Goal: Transaction & Acquisition: Purchase product/service

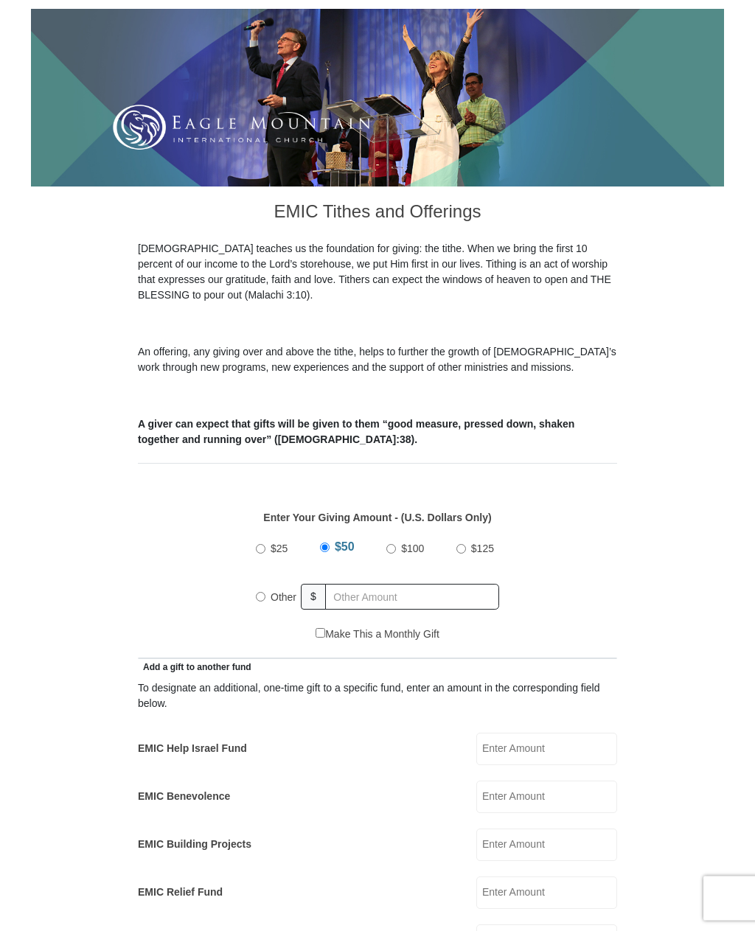
scroll to position [197, 0]
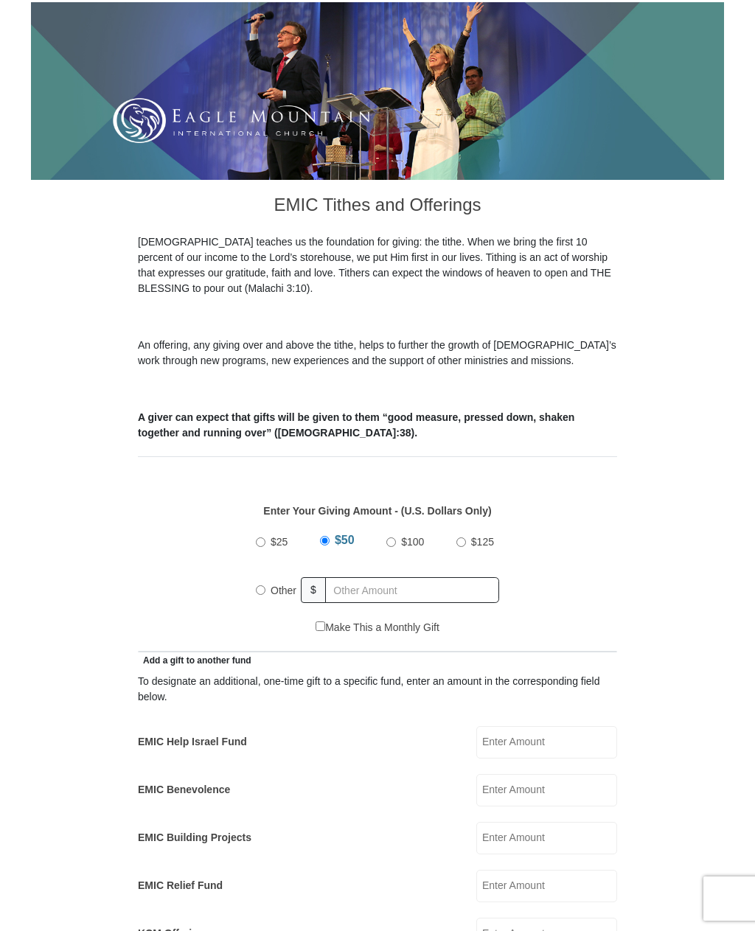
click at [558, 744] on input "EMIC Help Israel Fund" at bounding box center [546, 742] width 141 height 32
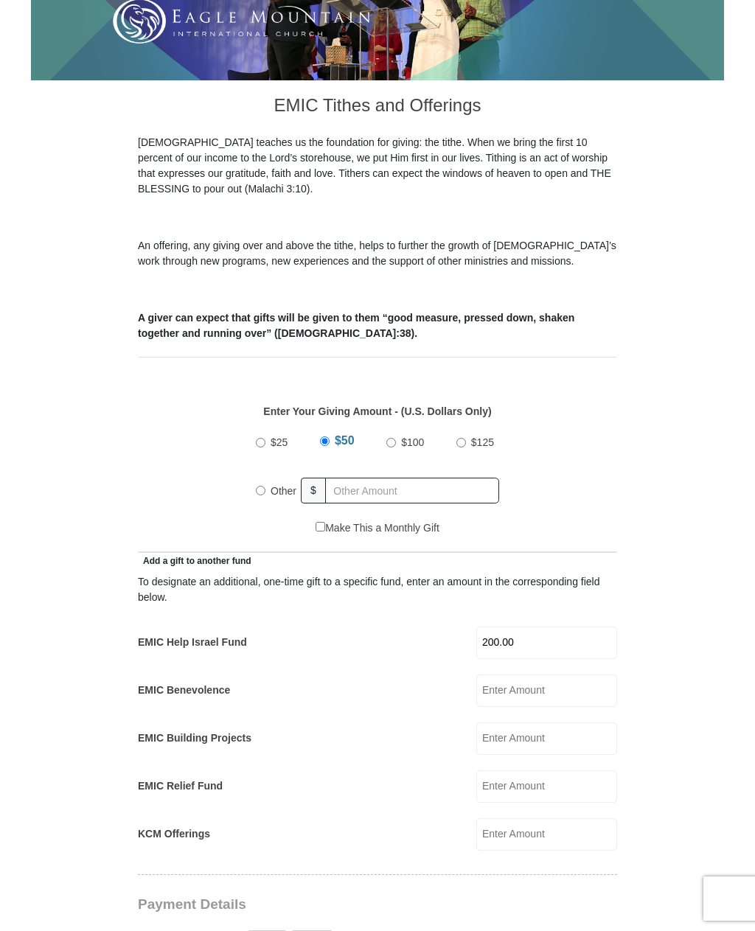
scroll to position [294, 0]
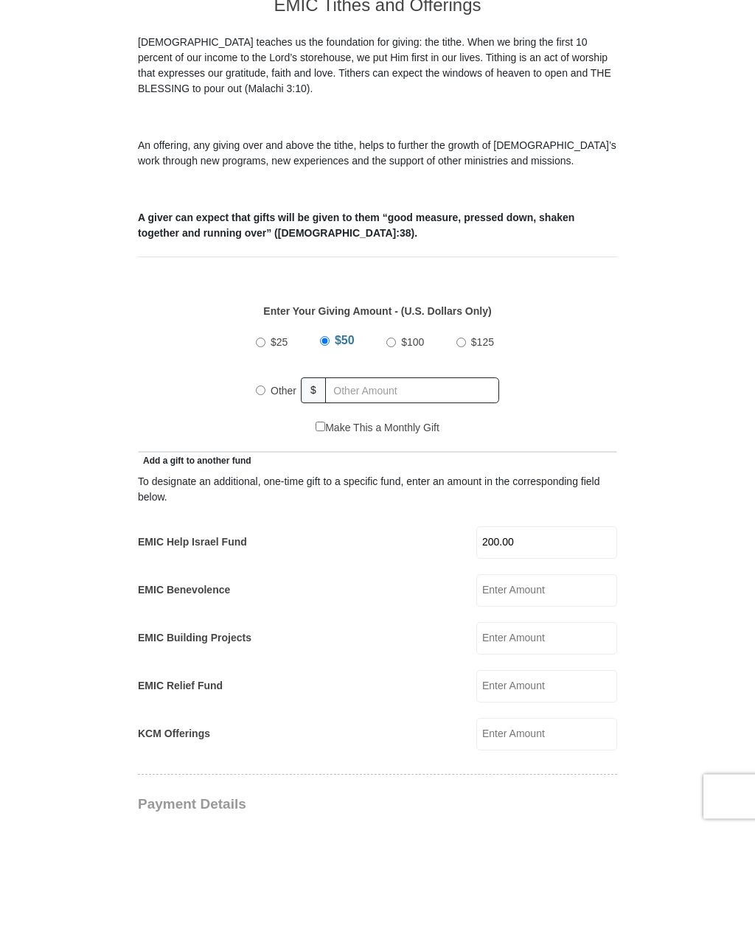
type input "200.00"
click at [260, 488] on input "Other" at bounding box center [261, 493] width 10 height 10
radio input "true"
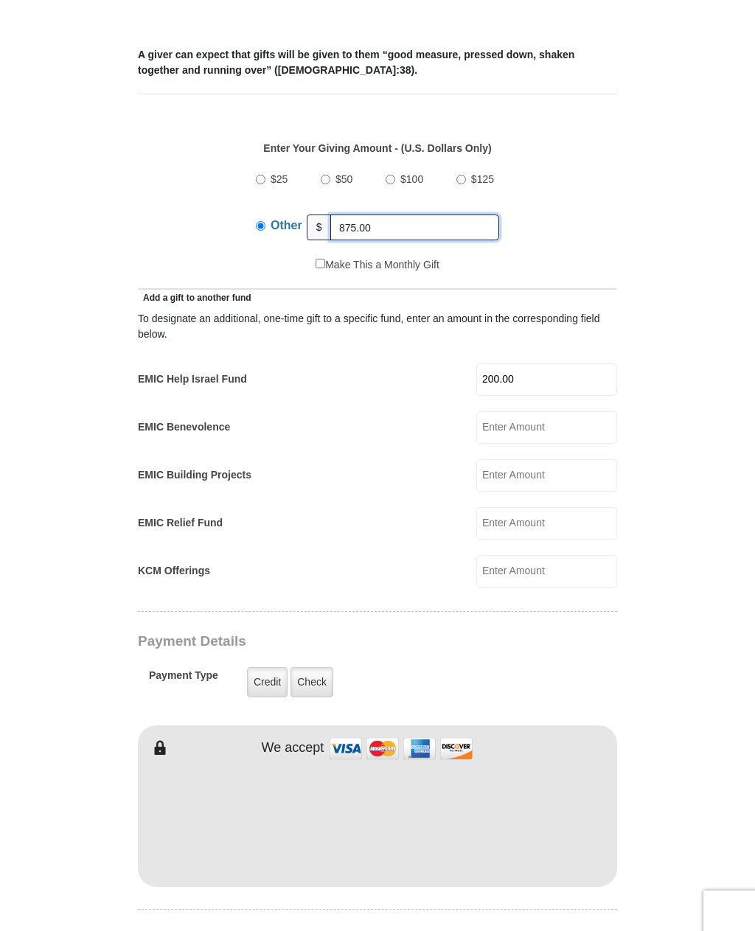
scroll to position [574, 0]
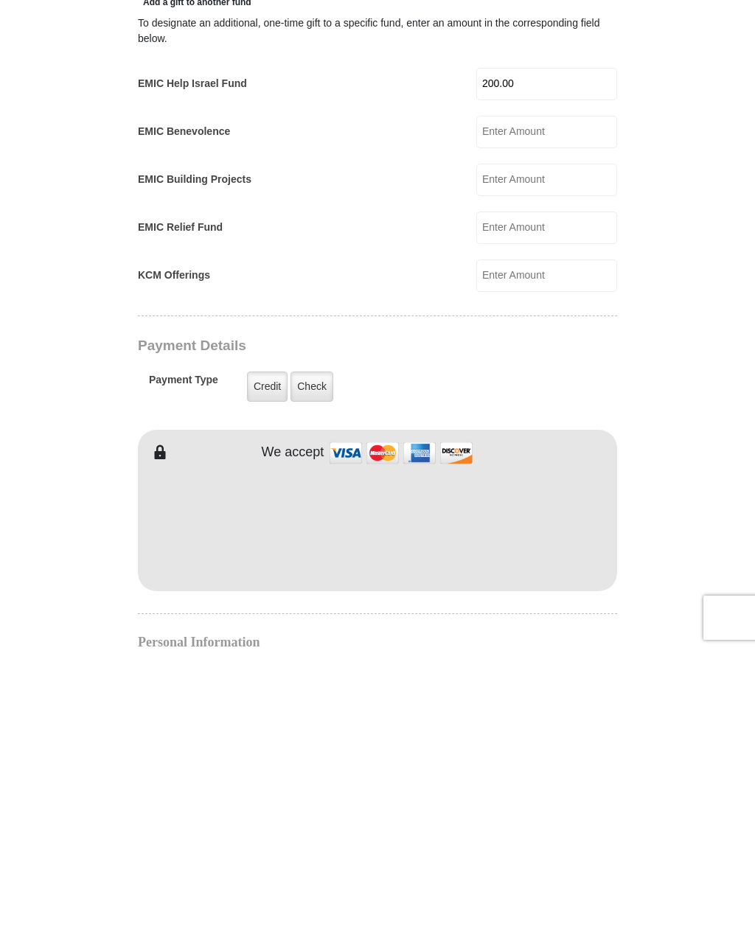
type input "875.00"
click at [313, 652] on label "Check" at bounding box center [311, 667] width 43 height 30
click at [0, 0] on input "Check" at bounding box center [0, 0] width 0 height 0
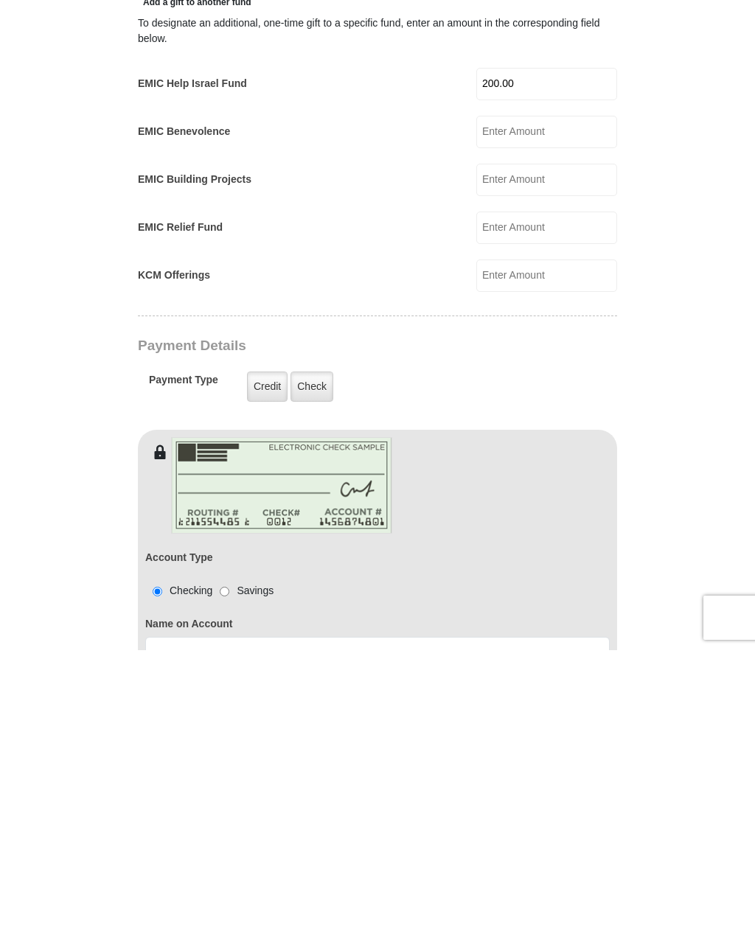
scroll to position [856, 0]
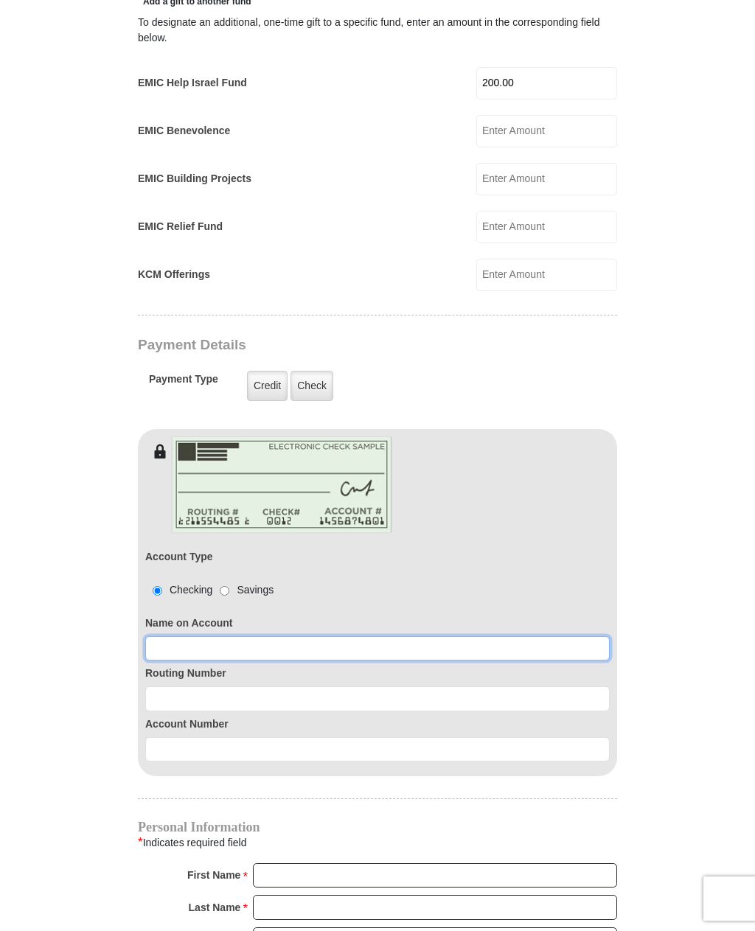
click at [216, 655] on input at bounding box center [377, 648] width 464 height 25
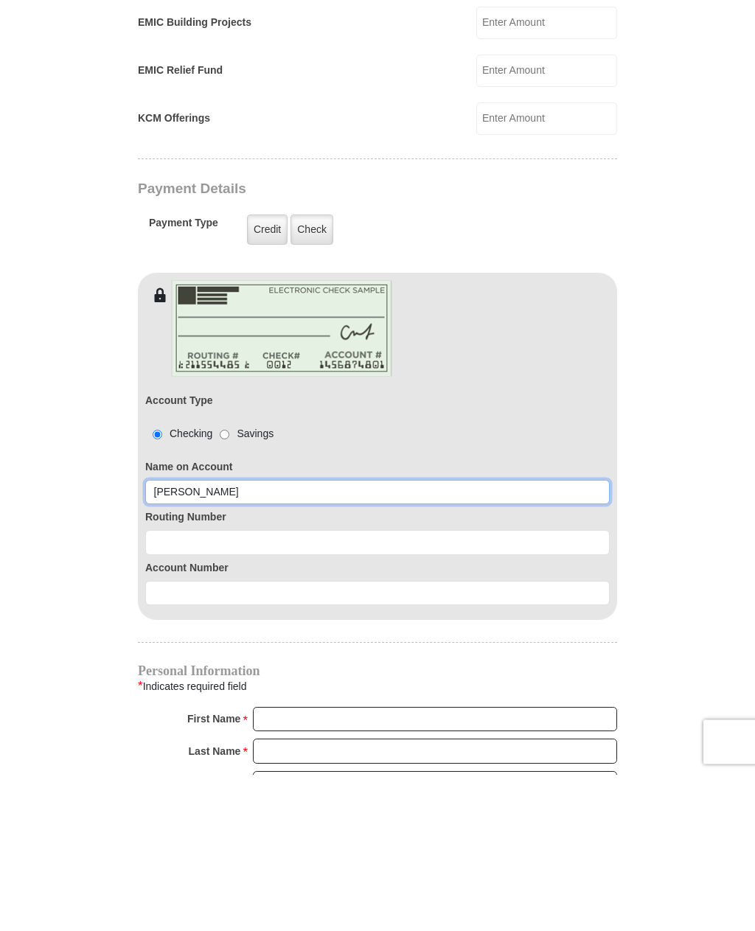
type input "[PERSON_NAME]"
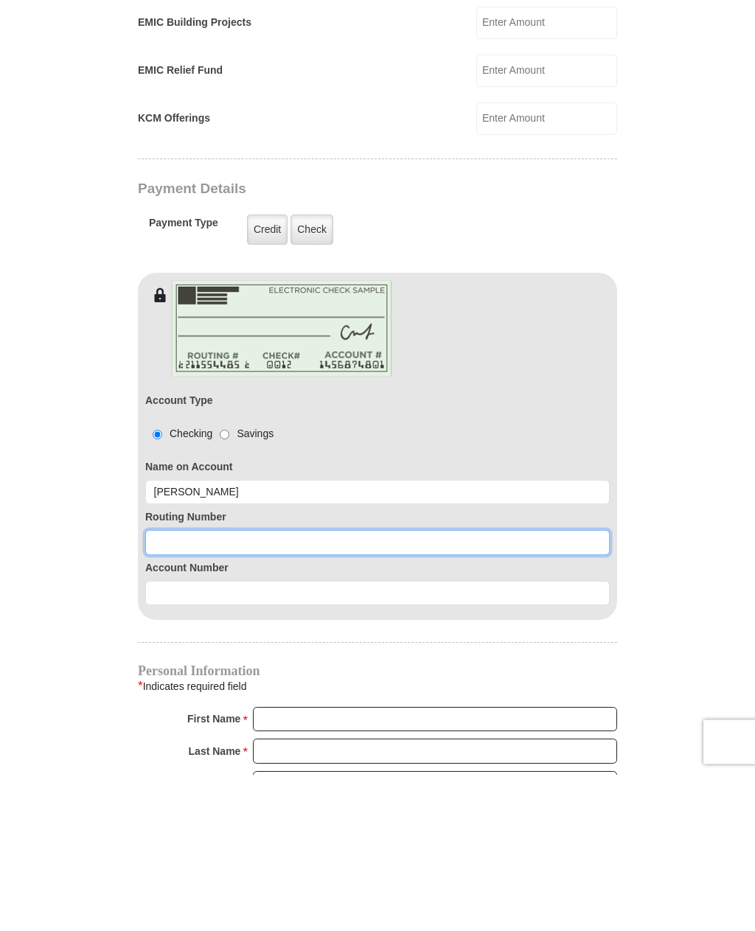
click at [363, 687] on input at bounding box center [377, 699] width 464 height 25
type input "031176110"
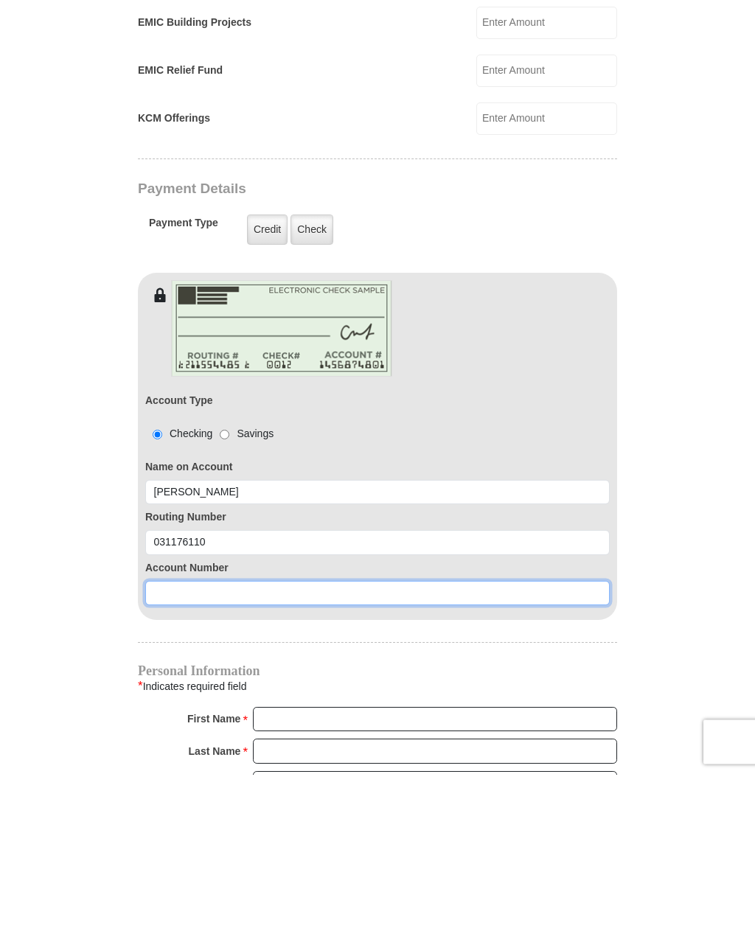
click at [262, 738] on input at bounding box center [377, 750] width 464 height 25
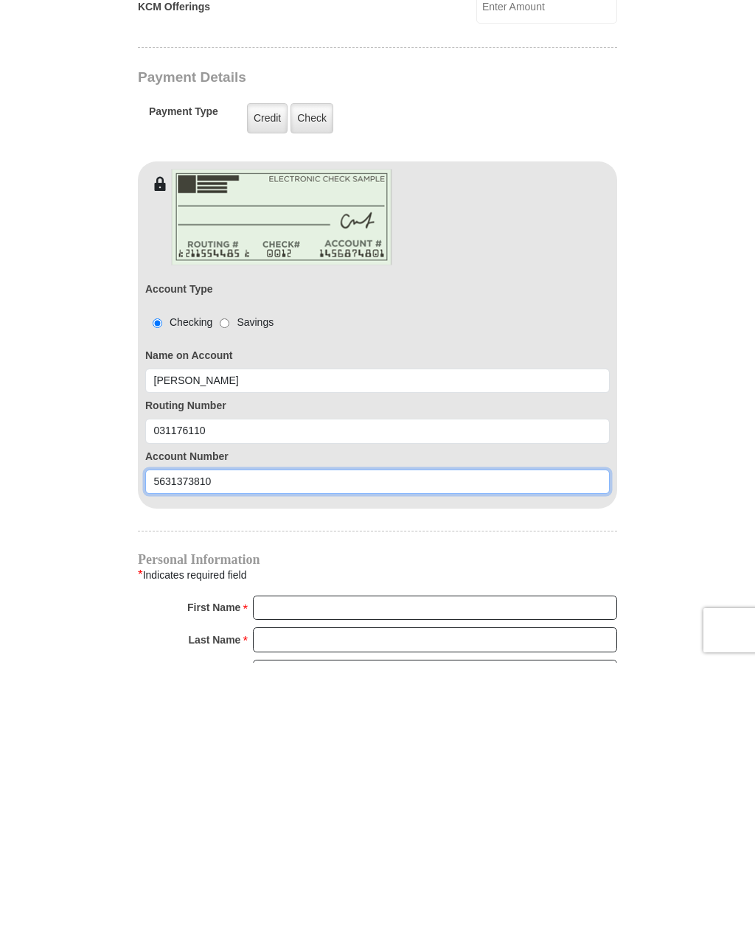
type input "5631373810"
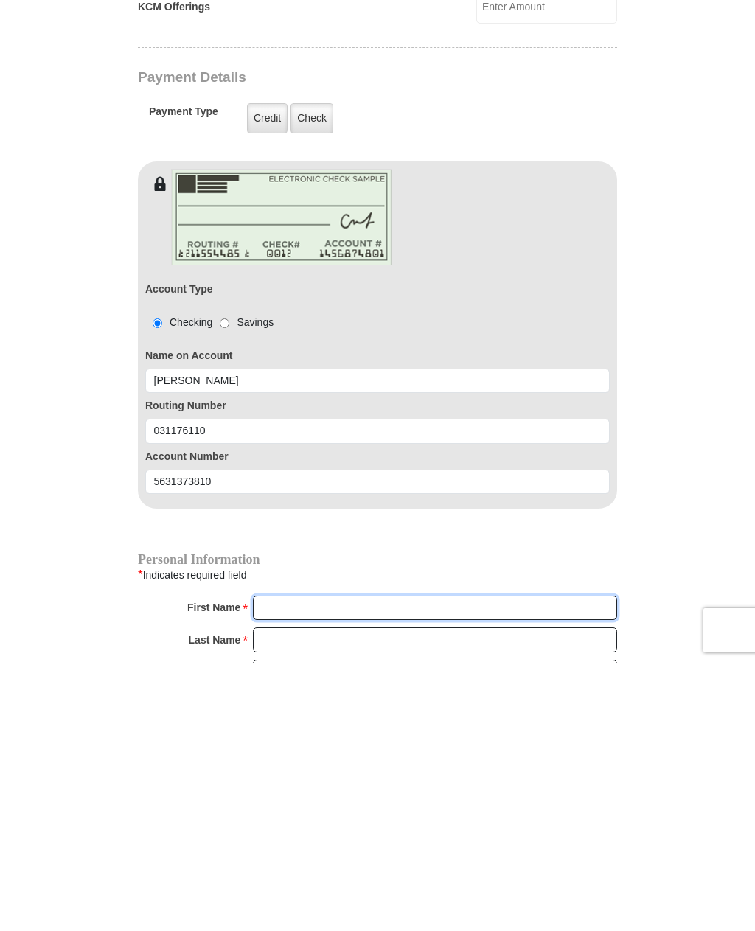
click at [375, 864] on input "First Name *" at bounding box center [435, 876] width 364 height 25
type input "[PERSON_NAME] & [PERSON_NAME]"
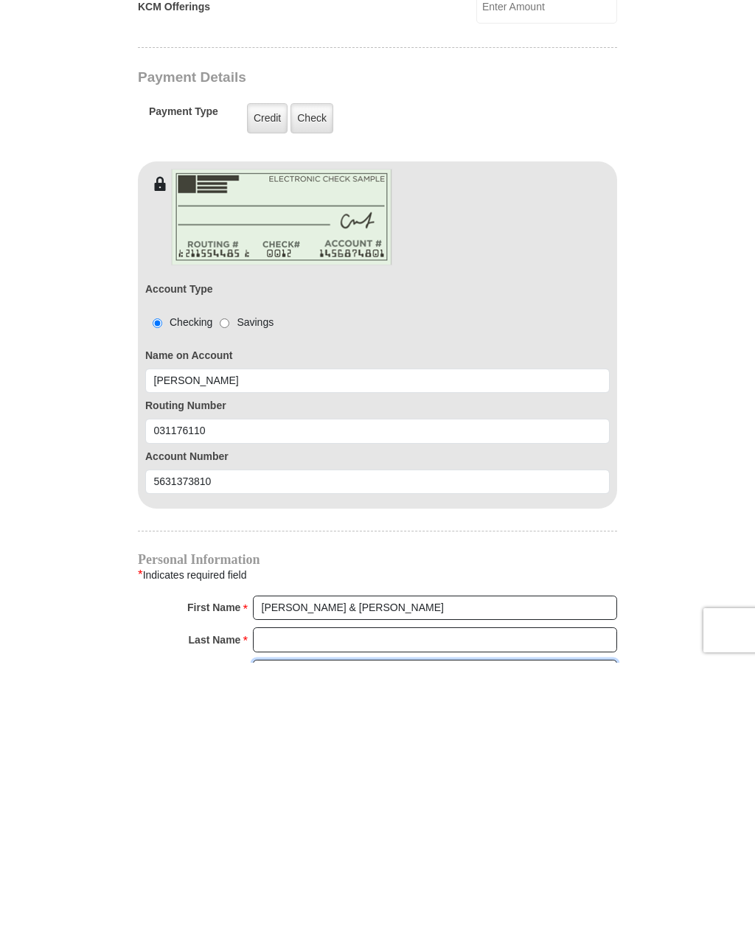
click at [355, 928] on select "[PERSON_NAME] I II III IV V VI" at bounding box center [435, 939] width 364 height 23
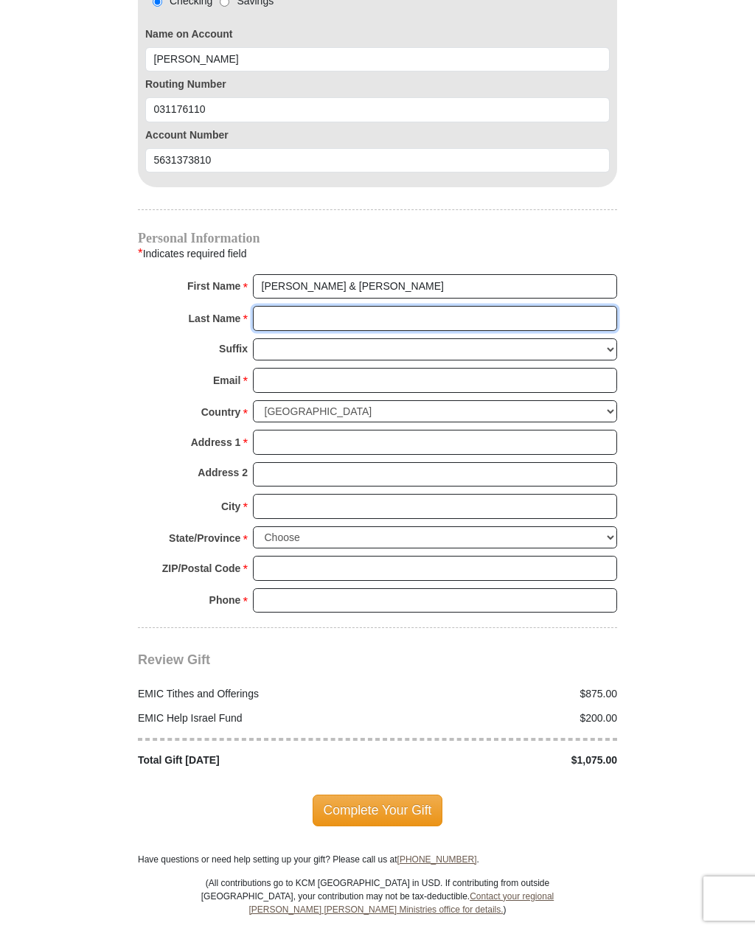
click at [322, 316] on input "Last Name *" at bounding box center [435, 318] width 364 height 25
type input "[PERSON_NAME]"
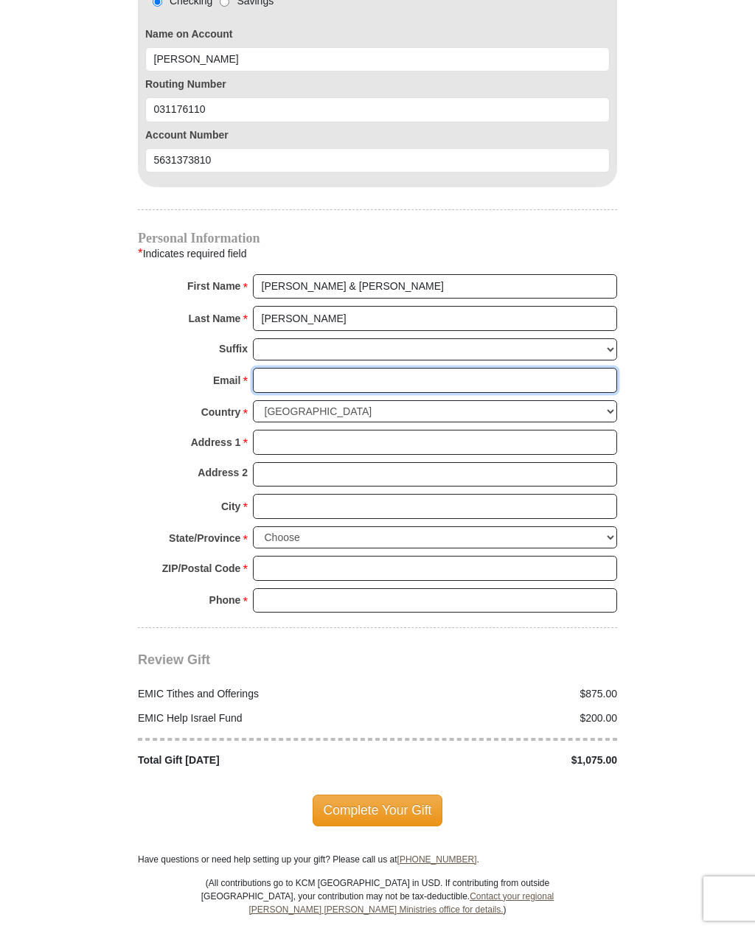
click at [343, 372] on input "Email *" at bounding box center [435, 380] width 364 height 25
type input "[EMAIL_ADDRESS][DOMAIN_NAME]"
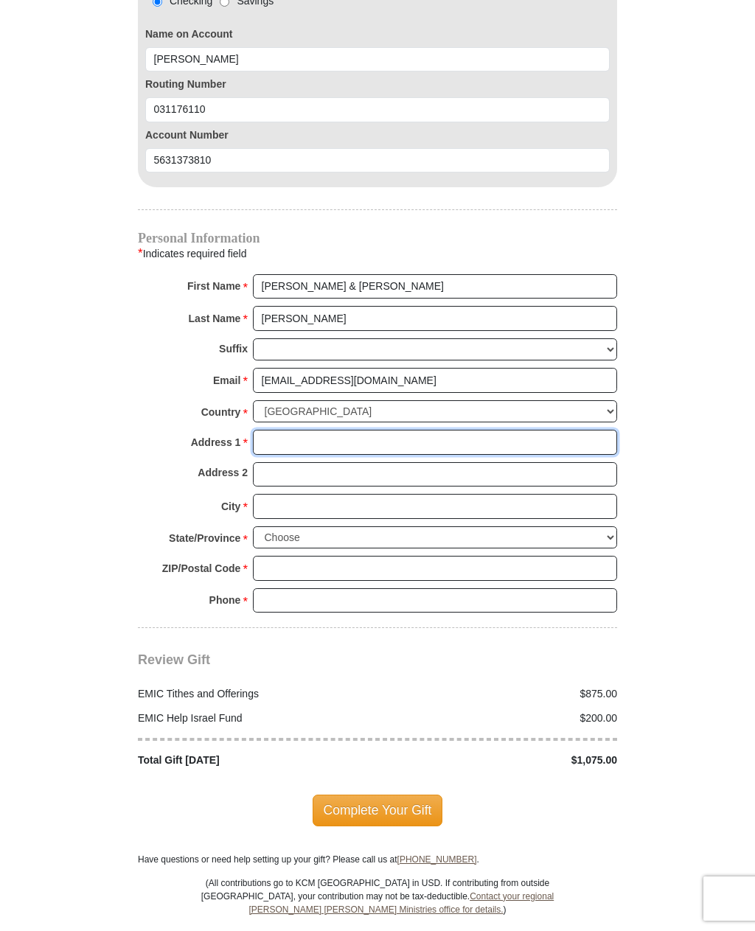
click at [413, 431] on input "Address 1 *" at bounding box center [435, 442] width 364 height 25
type input "[STREET_ADDRESS]"
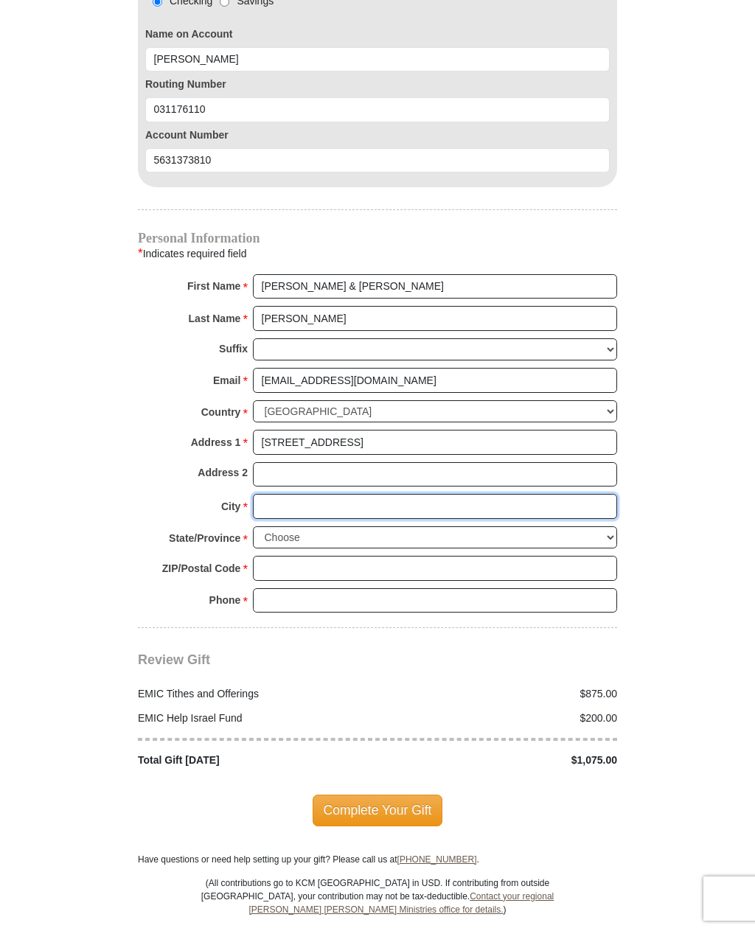
click at [381, 503] on input "City *" at bounding box center [435, 506] width 364 height 25
type input "[PERSON_NAME]"
click at [356, 530] on select "Choose [US_STATE] [US_STATE] [US_STATE] [US_STATE] [US_STATE] Armed Forces Amer…" at bounding box center [435, 537] width 364 height 23
select select "LA"
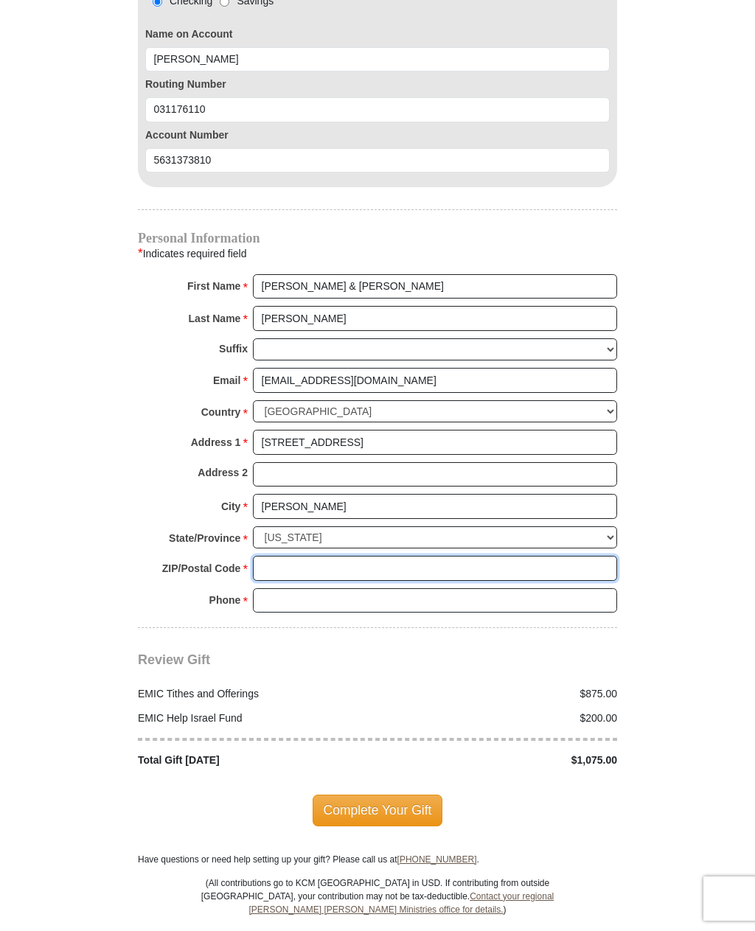
click at [333, 556] on input "ZIP/Postal Code *" at bounding box center [435, 568] width 364 height 25
type input "70714"
click at [323, 588] on input "Phone * *" at bounding box center [435, 600] width 364 height 25
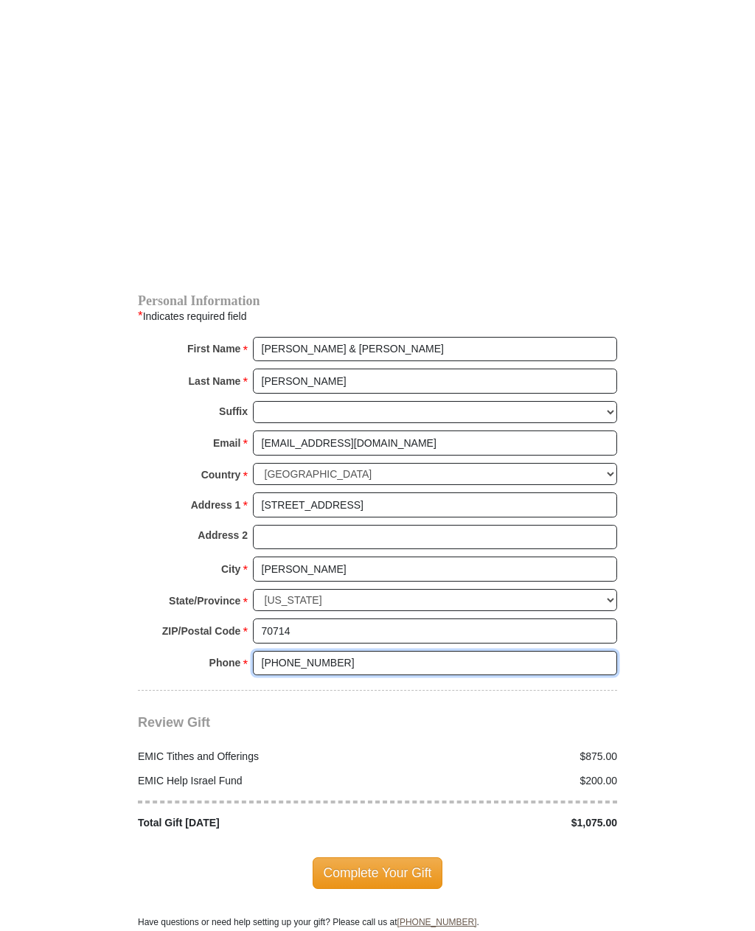
scroll to position [1664, 0]
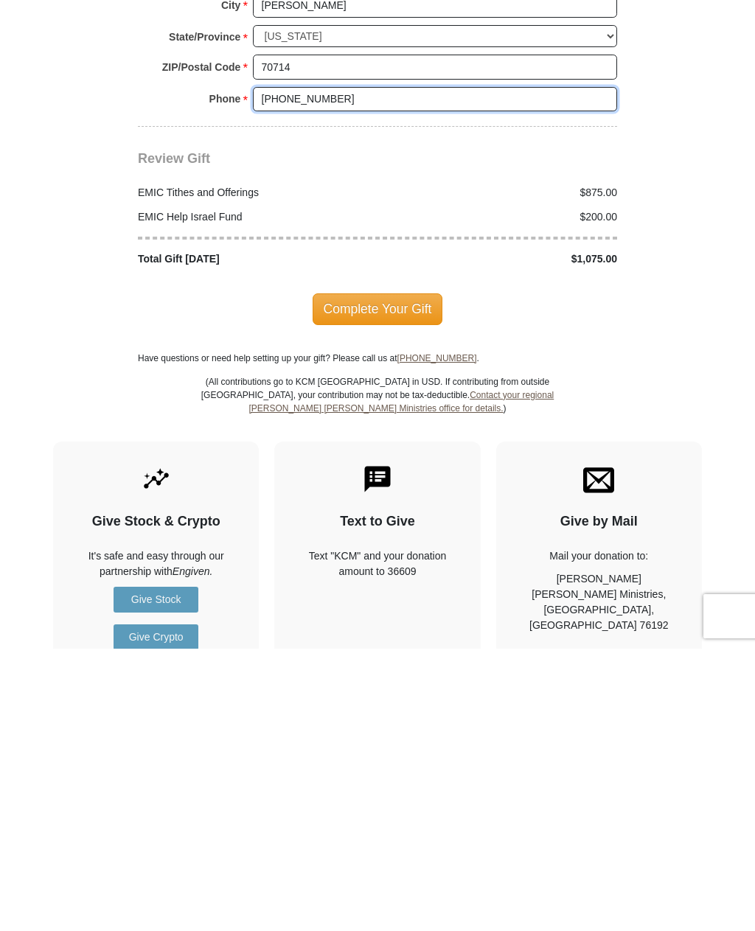
type input "[PHONE_NUMBER]"
click at [375, 576] on span "Complete Your Gift" at bounding box center [378, 591] width 130 height 31
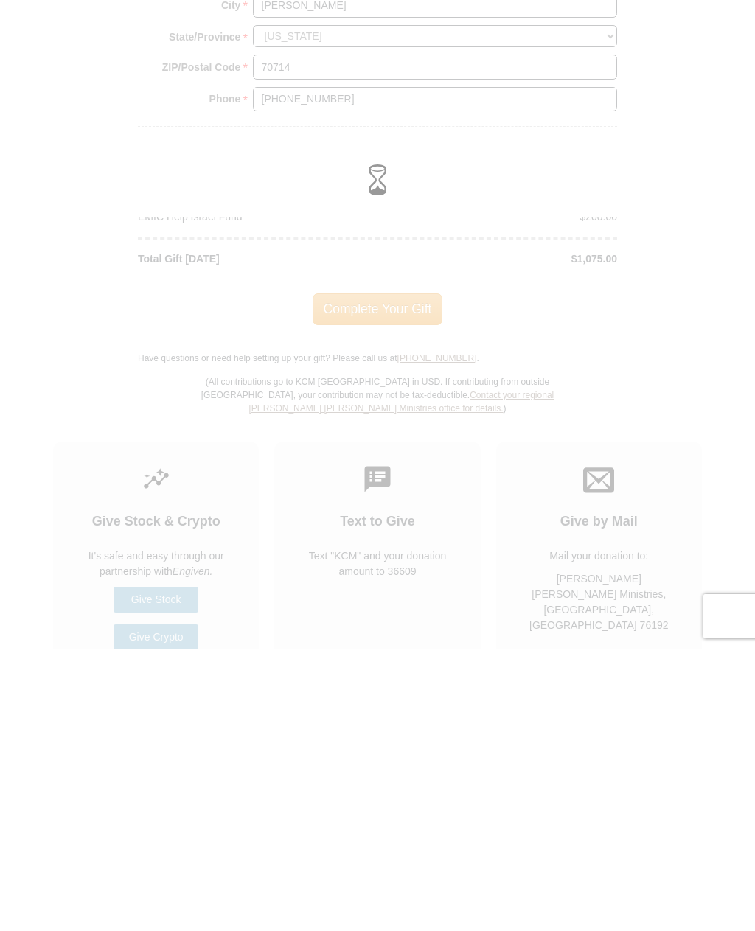
scroll to position [1946, 0]
